Goal: Information Seeking & Learning: Learn about a topic

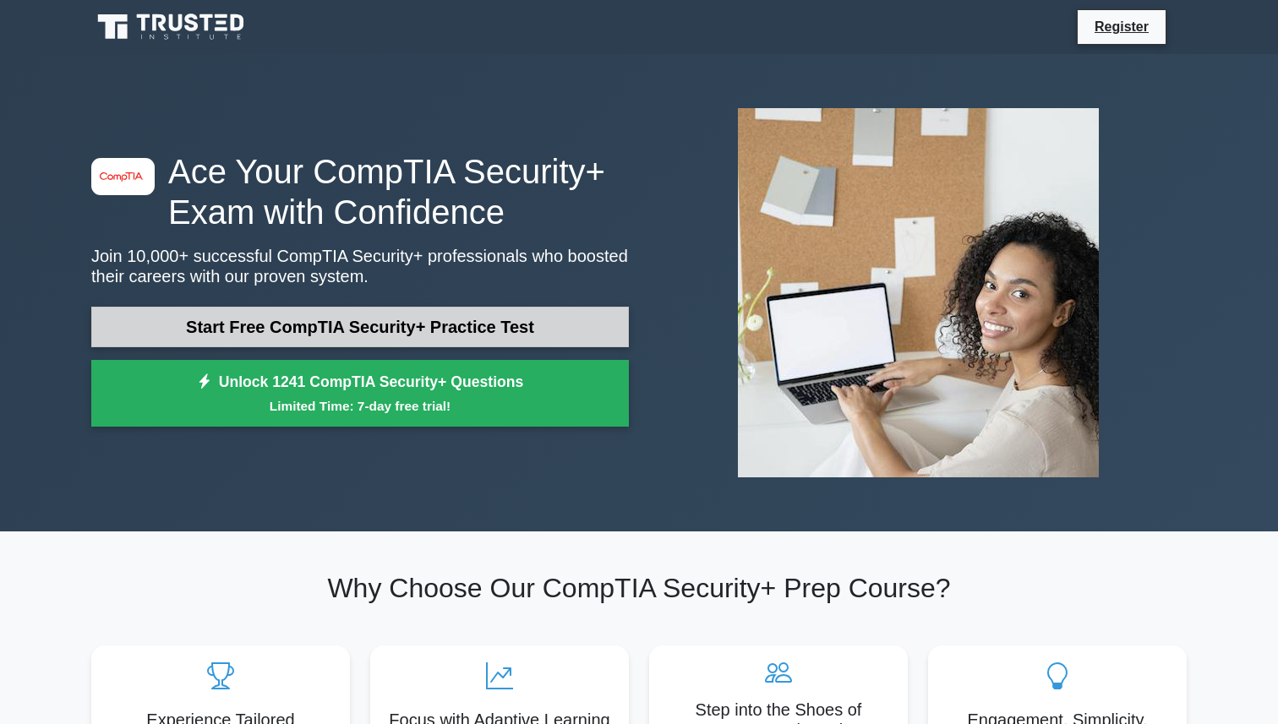
click at [423, 330] on link "Start Free CompTIA Security+ Practice Test" at bounding box center [359, 327] width 537 height 41
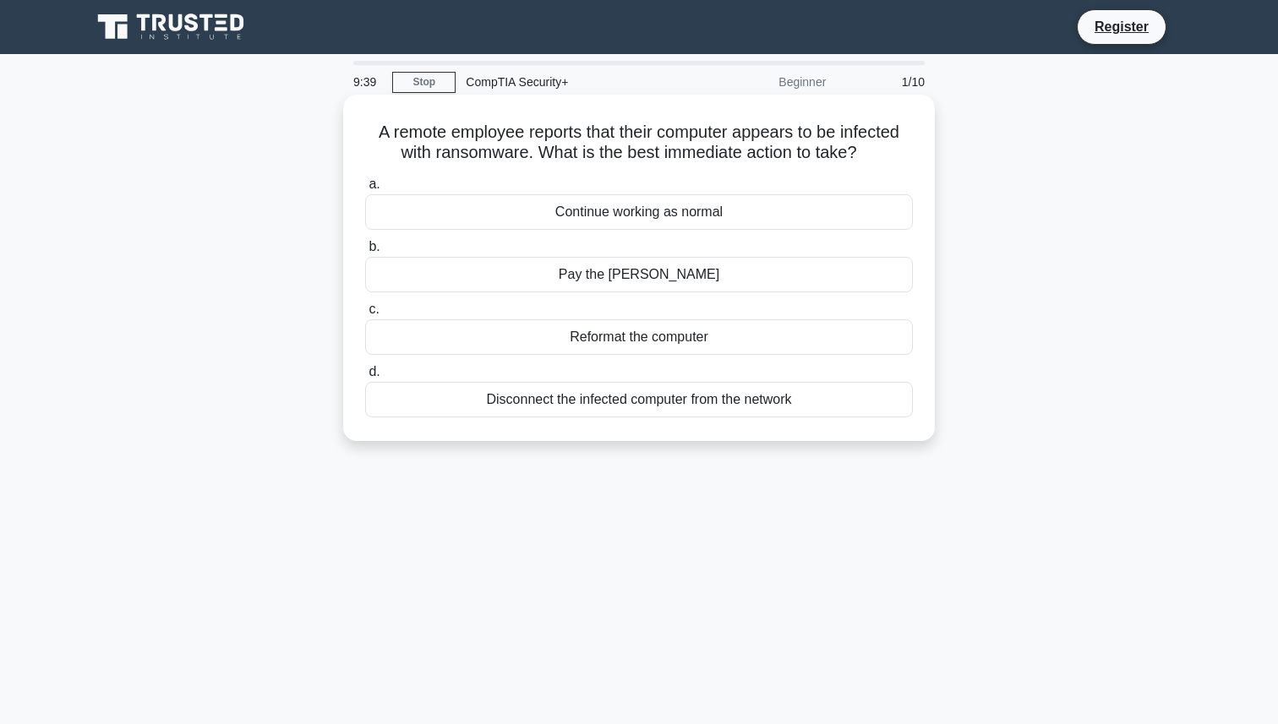
click at [698, 401] on div "Disconnect the infected computer from the network" at bounding box center [639, 399] width 548 height 35
click at [365, 378] on input "d. Disconnect the infected computer from the network" at bounding box center [365, 372] width 0 height 11
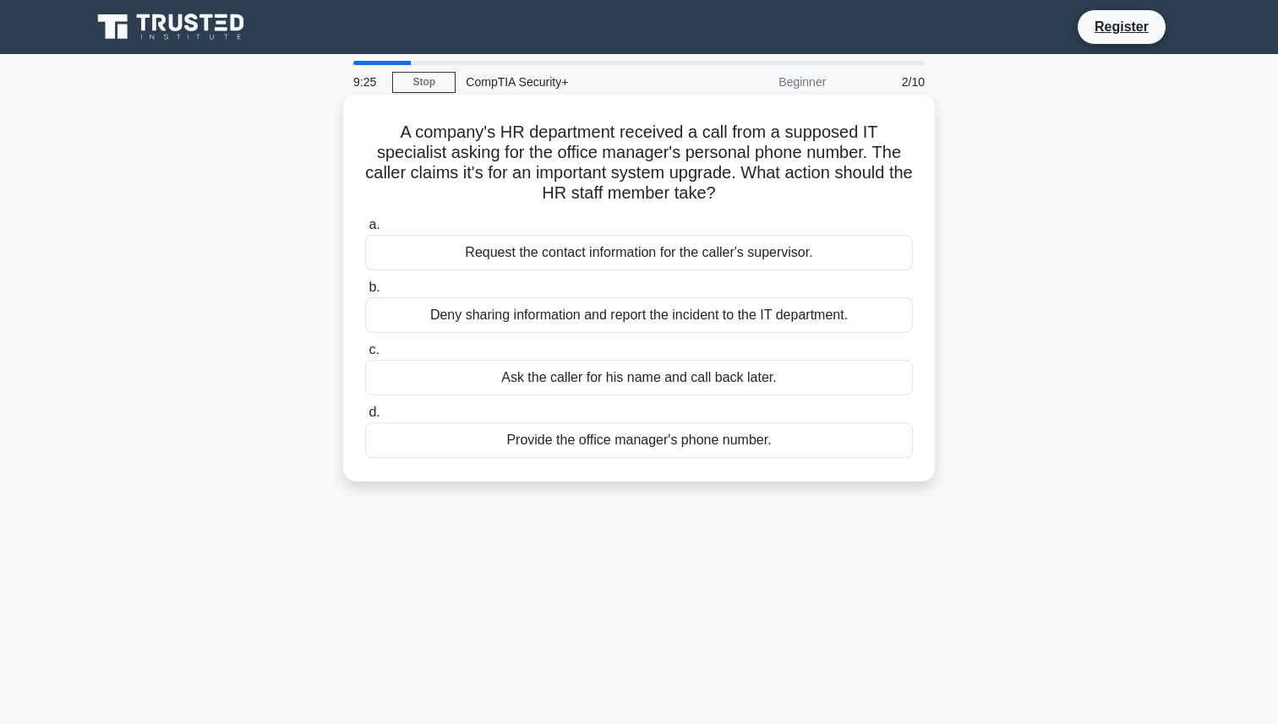
click at [828, 253] on div "Request the contact information for the caller's supervisor." at bounding box center [639, 252] width 548 height 35
click at [365, 231] on input "a. Request the contact information for the caller's supervisor." at bounding box center [365, 225] width 0 height 11
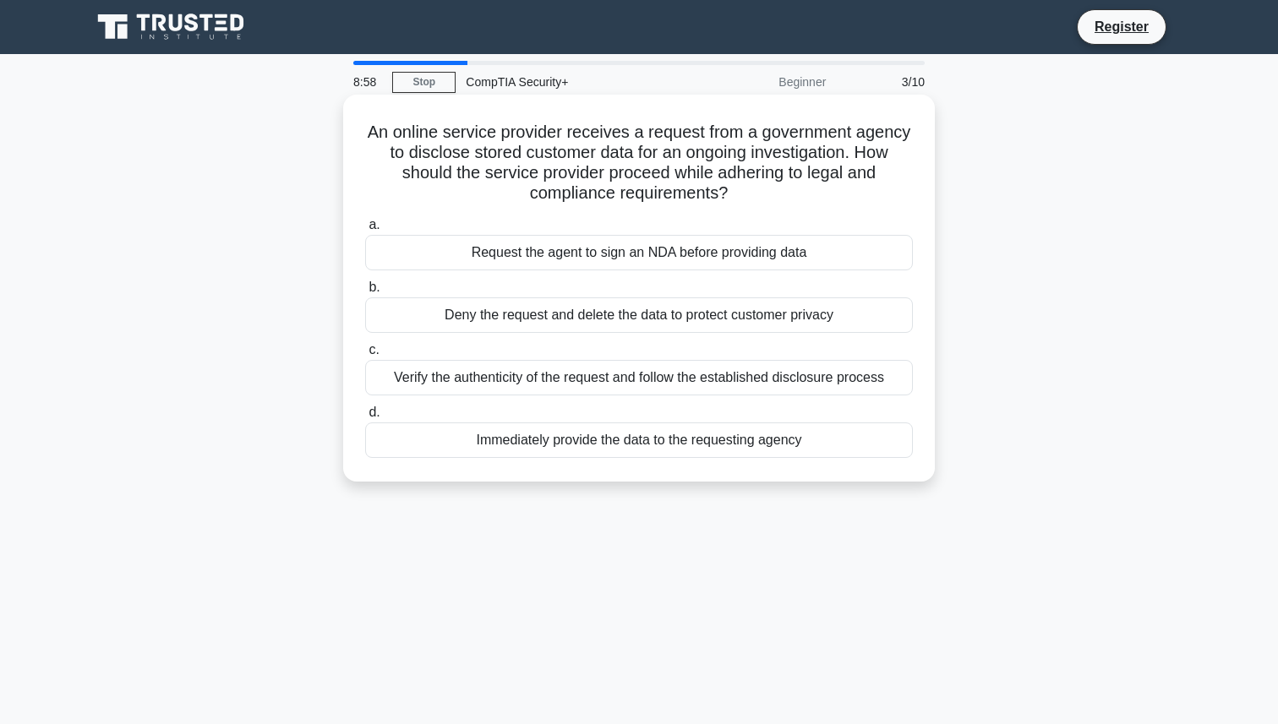
click at [825, 373] on div "Verify the authenticity of the request and follow the established disclosure pr…" at bounding box center [639, 377] width 548 height 35
click at [365, 356] on input "c. Verify the authenticity of the request and follow the established disclosure…" at bounding box center [365, 350] width 0 height 11
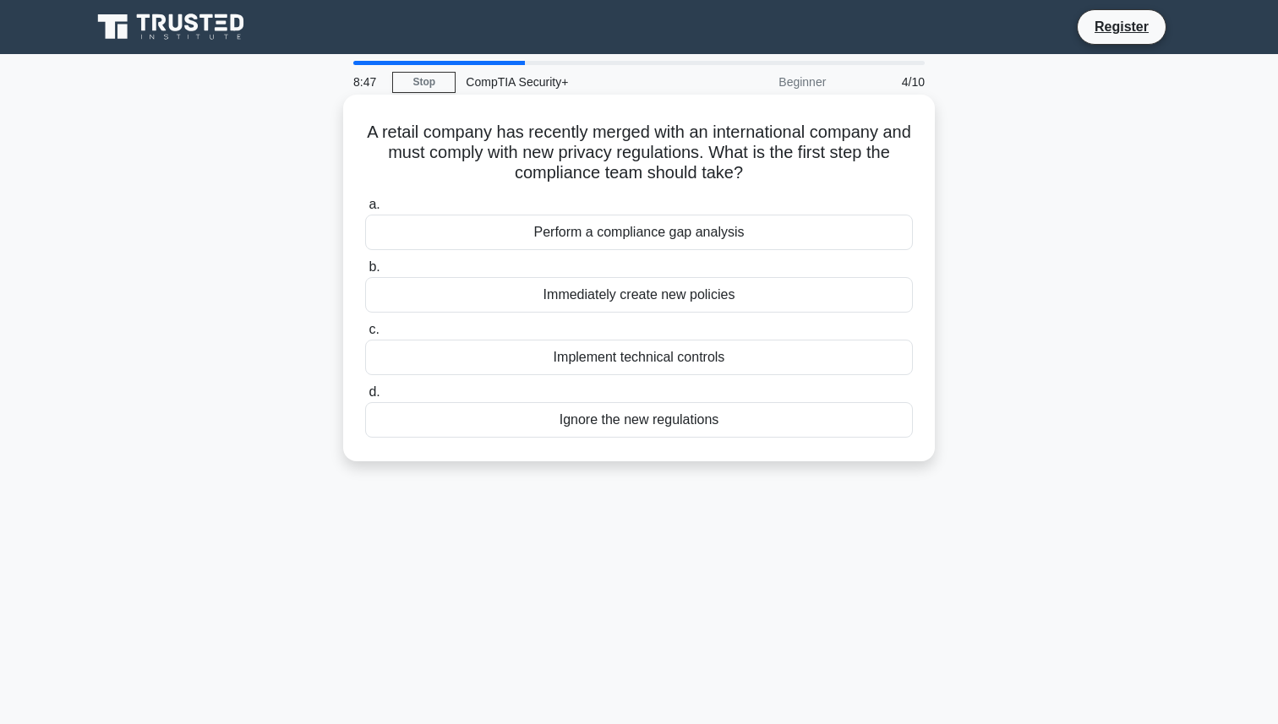
click at [764, 231] on div "Perform a compliance gap analysis" at bounding box center [639, 232] width 548 height 35
click at [365, 210] on input "a. Perform a compliance gap analysis" at bounding box center [365, 204] width 0 height 11
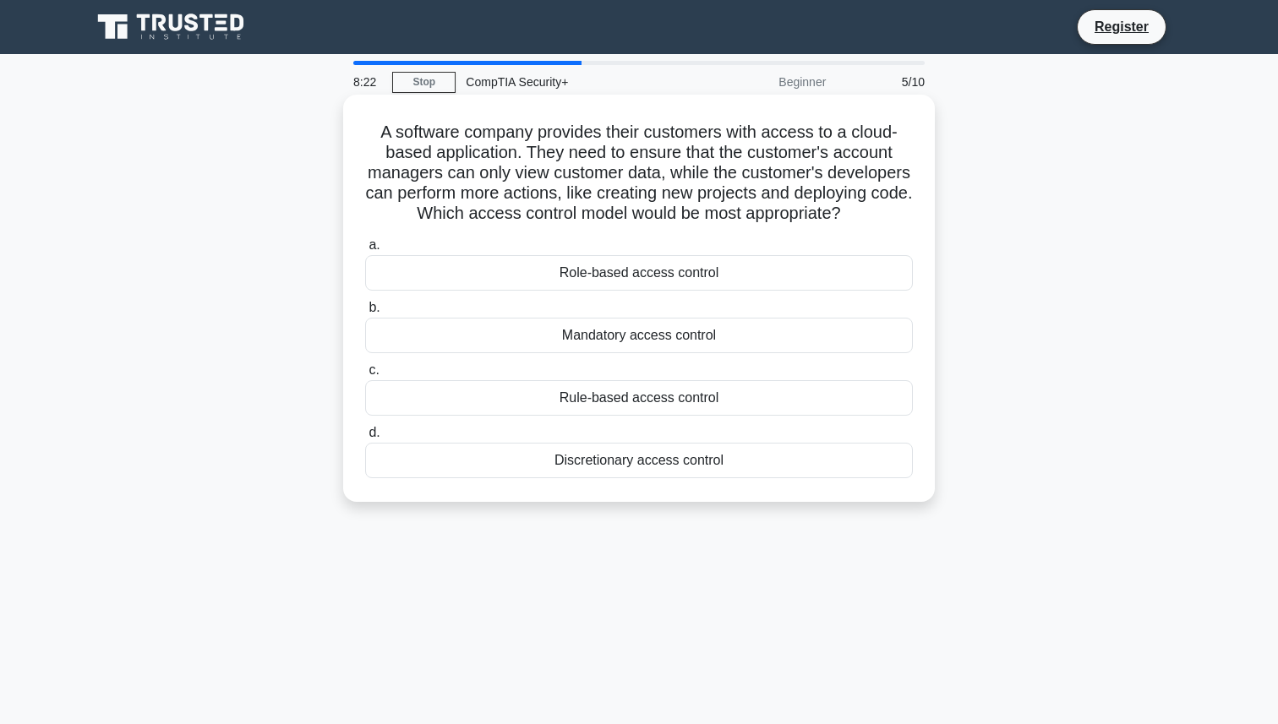
click at [827, 276] on div "Role-based access control" at bounding box center [639, 272] width 548 height 35
click at [365, 251] on input "a. Role-based access control" at bounding box center [365, 245] width 0 height 11
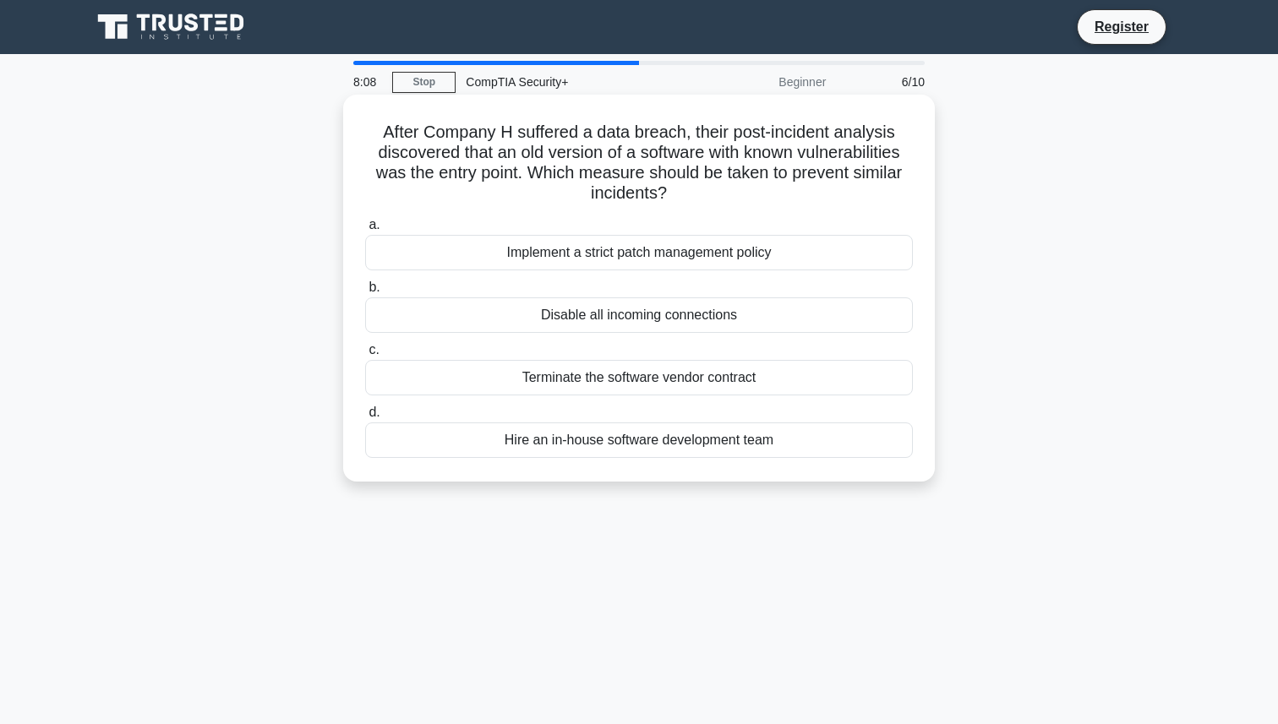
click at [865, 254] on div "Implement a strict patch management policy" at bounding box center [639, 252] width 548 height 35
click at [365, 231] on input "a. Implement a strict patch management policy" at bounding box center [365, 225] width 0 height 11
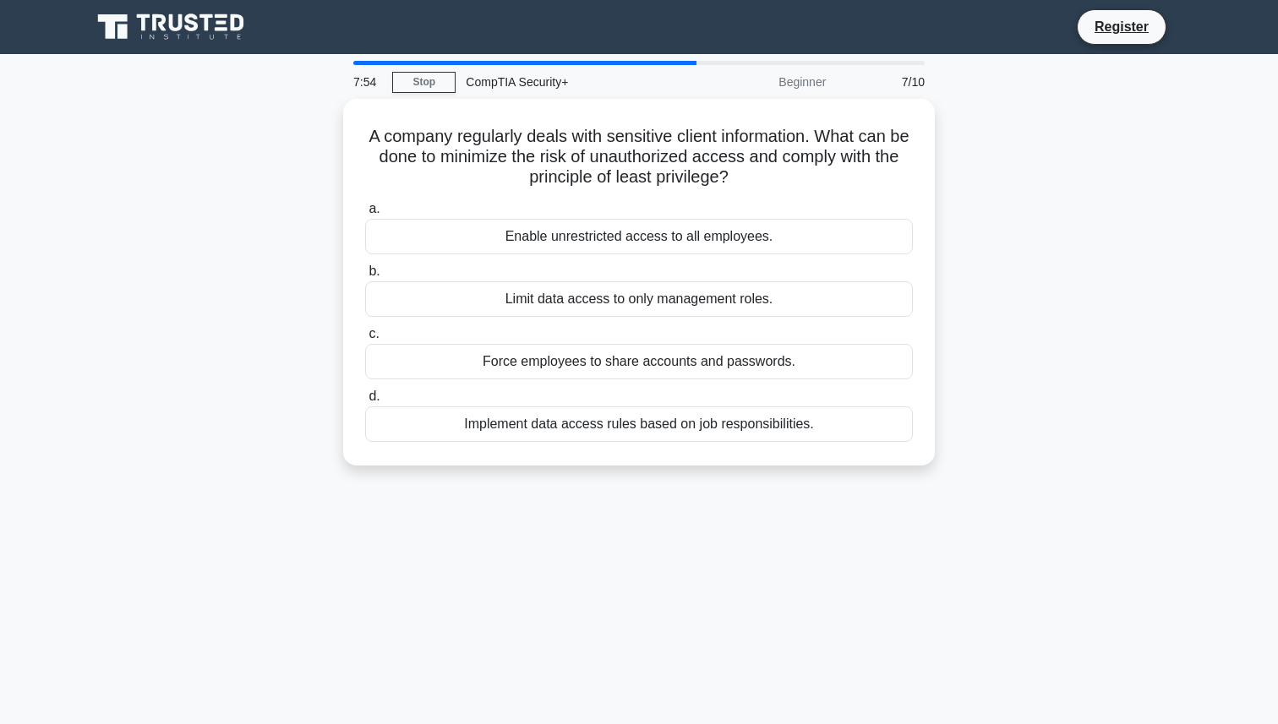
drag, startPoint x: 875, startPoint y: 300, endPoint x: 977, endPoint y: 479, distance: 206.3
click at [977, 479] on div "A company regularly deals with sensitive client information. What can be done t…" at bounding box center [638, 292] width 1115 height 387
click at [979, 490] on div "7:53 Stop CompTIA Security+ Beginner 7/10 A company regularly deals with sensit…" at bounding box center [638, 483] width 1115 height 845
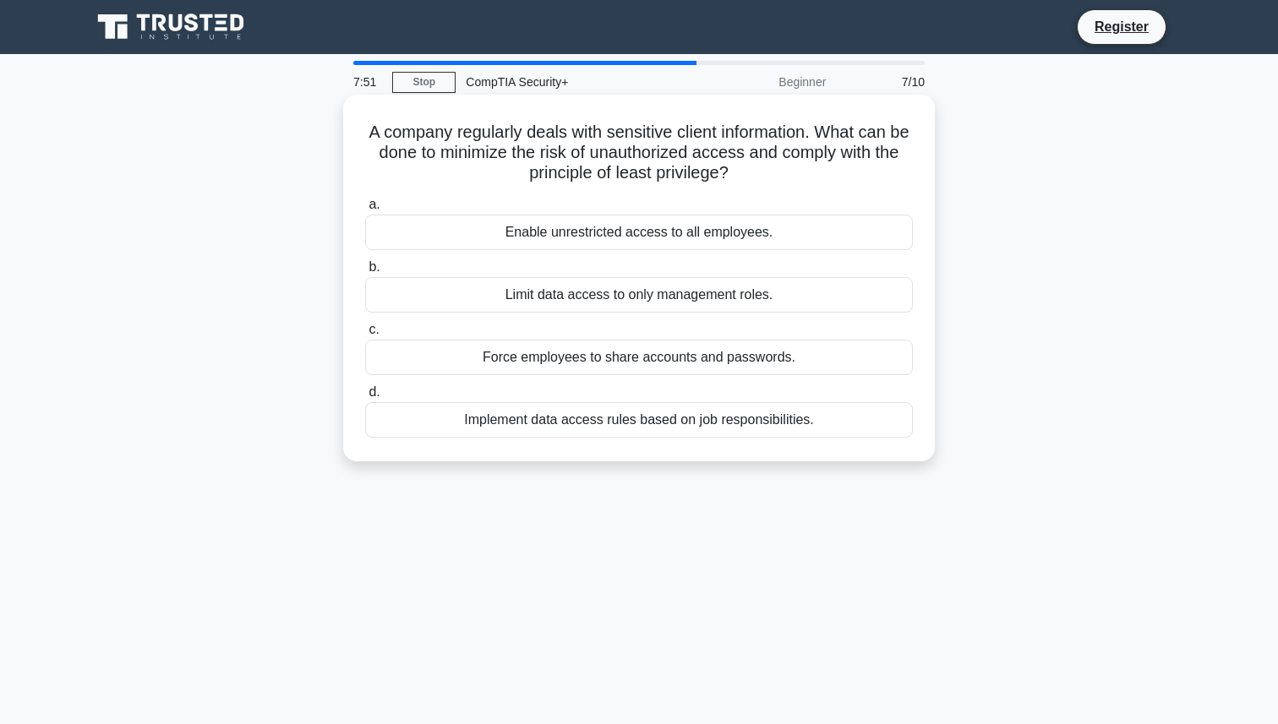
click at [860, 419] on div "Implement data access rules based on job responsibilities." at bounding box center [639, 419] width 548 height 35
click at [365, 398] on input "d. Implement data access rules based on job responsibilities." at bounding box center [365, 392] width 0 height 11
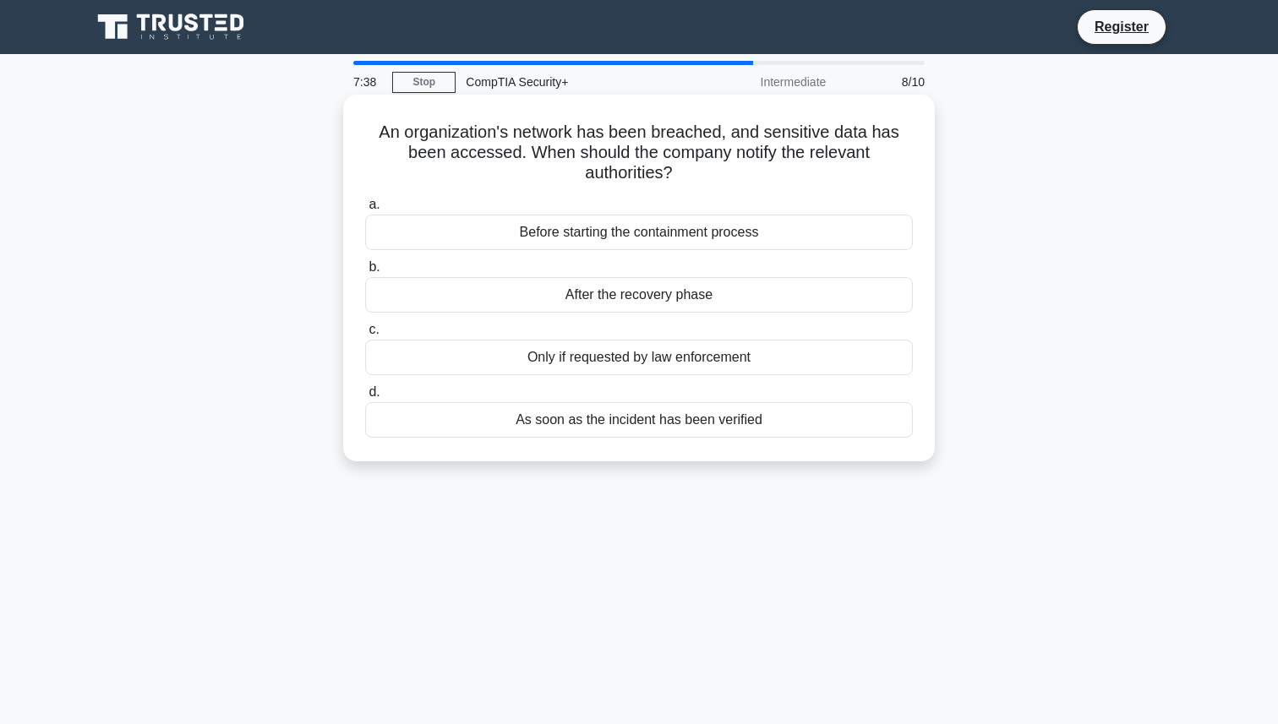
click at [877, 419] on div "As soon as the incident has been verified" at bounding box center [639, 419] width 548 height 35
click at [365, 398] on input "d. As soon as the incident has been verified" at bounding box center [365, 392] width 0 height 11
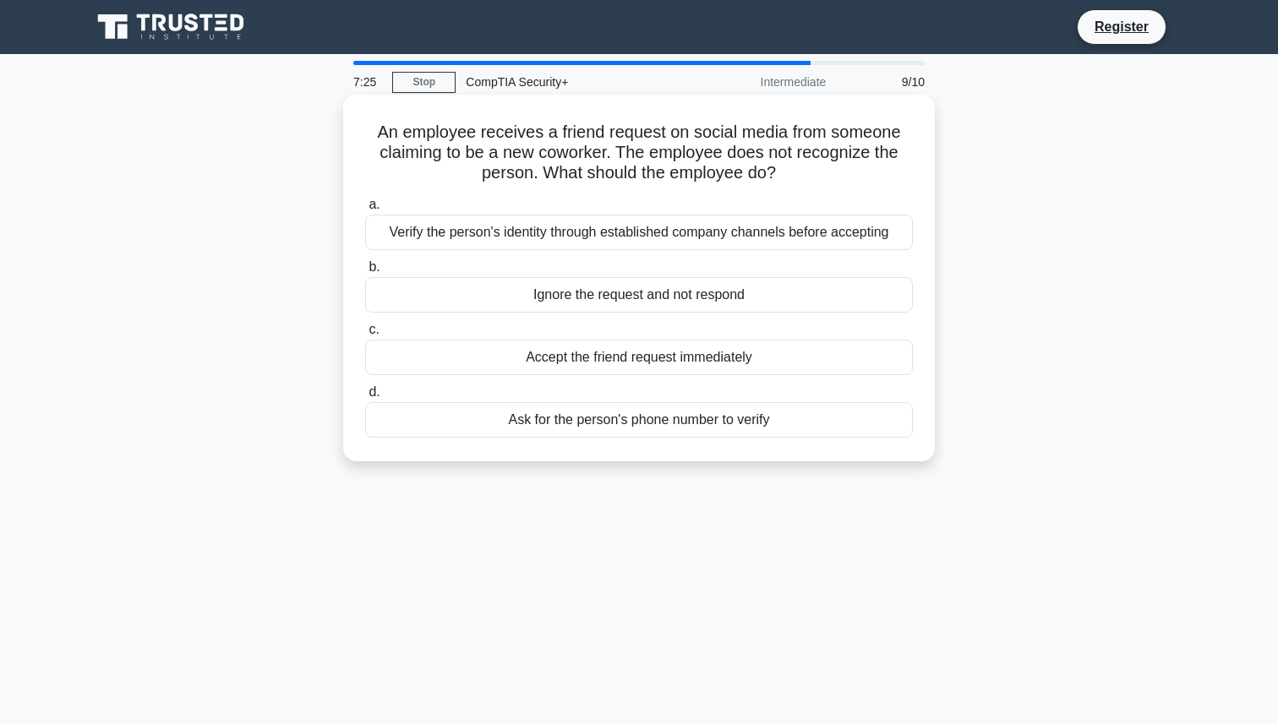
click at [873, 237] on div "Verify the person's identity through established company channels before accept…" at bounding box center [639, 232] width 548 height 35
click at [365, 210] on input "a. Verify the person's identity through established company channels before acc…" at bounding box center [365, 204] width 0 height 11
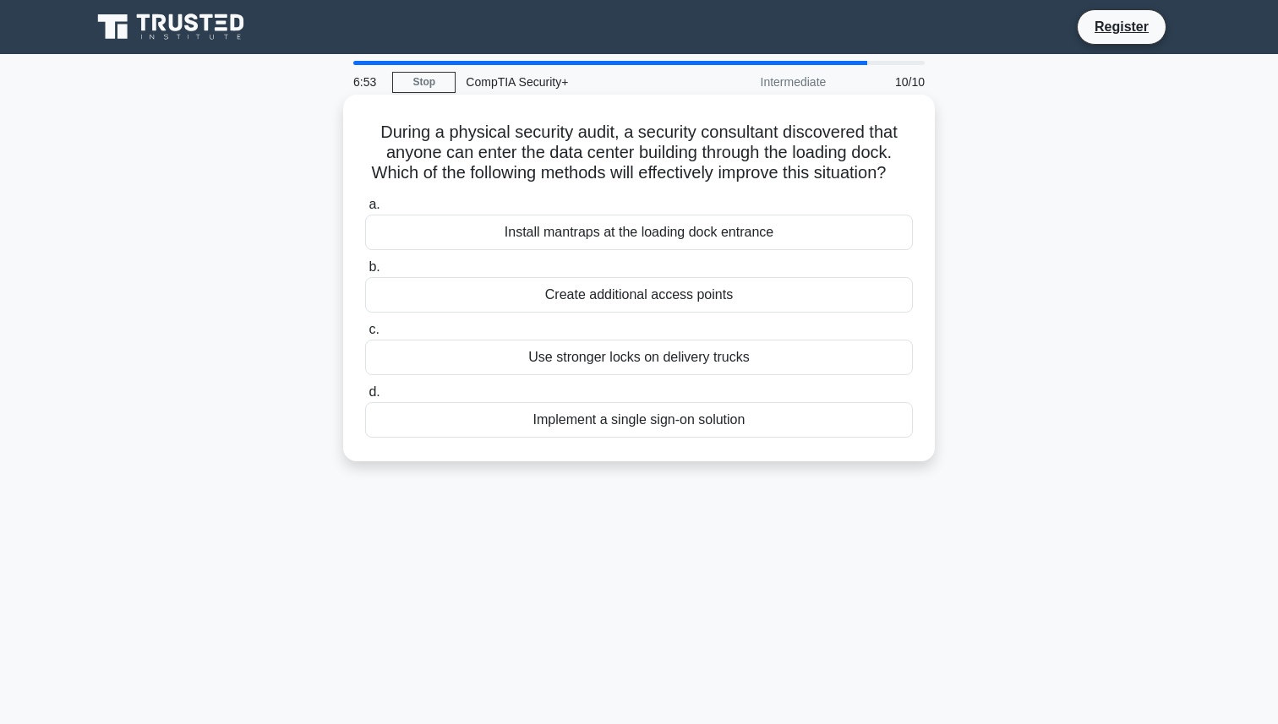
click at [782, 237] on div "Install mantraps at the loading dock entrance" at bounding box center [639, 232] width 548 height 35
click at [365, 210] on input "a. Install mantraps at the loading dock entrance" at bounding box center [365, 204] width 0 height 11
